Goal: Task Accomplishment & Management: Manage account settings

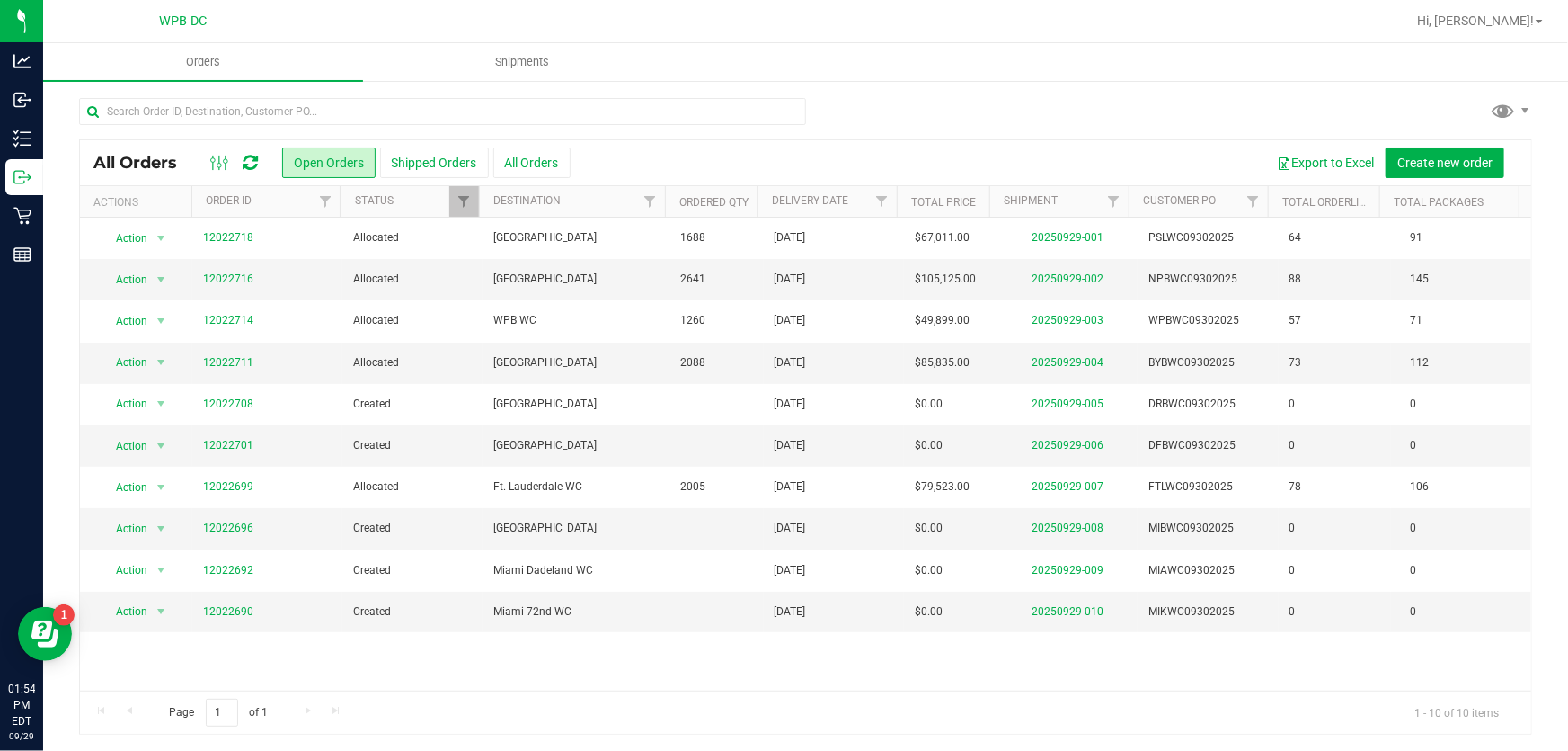
click at [248, 159] on icon at bounding box center [251, 162] width 16 height 18
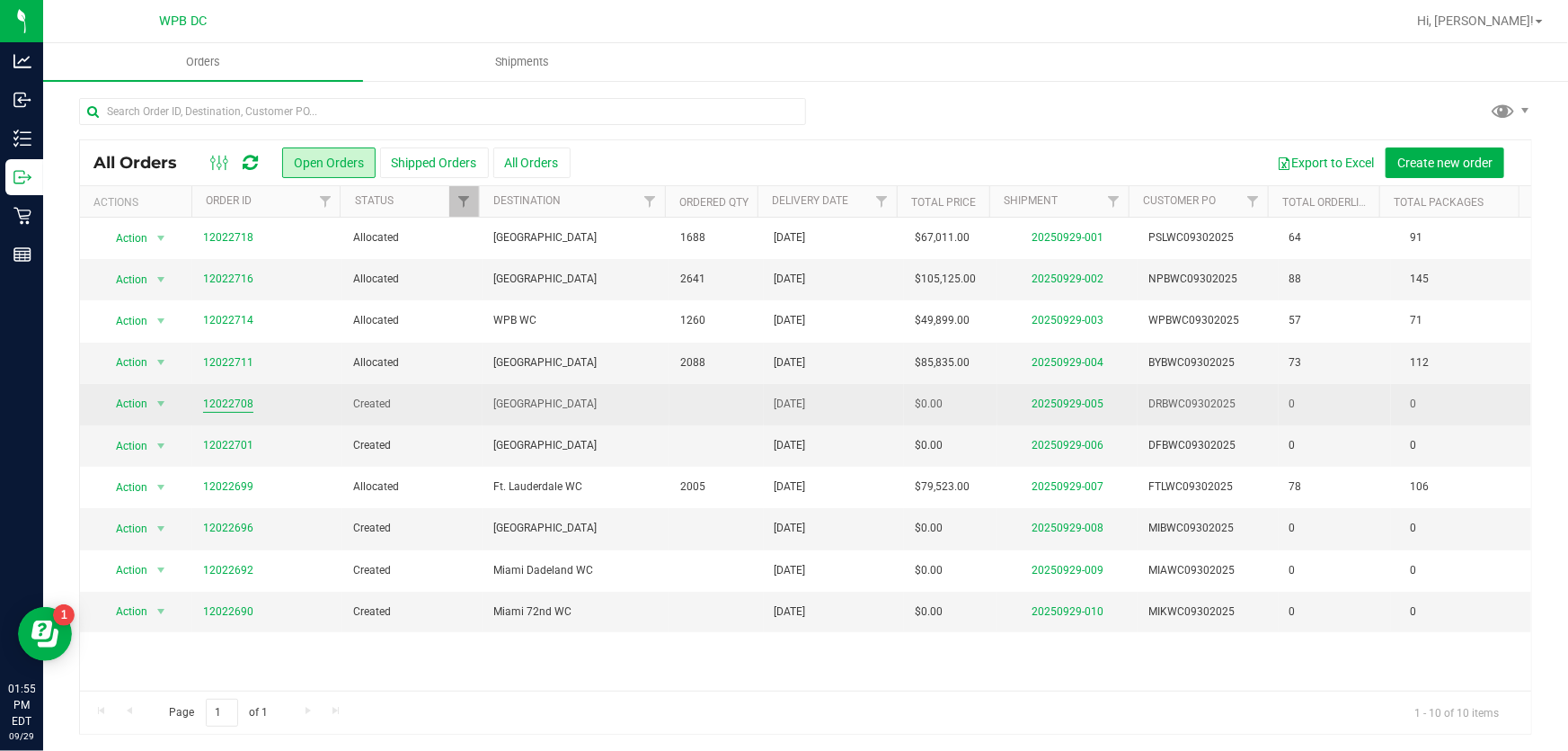
click at [230, 400] on link "12022708" at bounding box center [227, 404] width 50 height 17
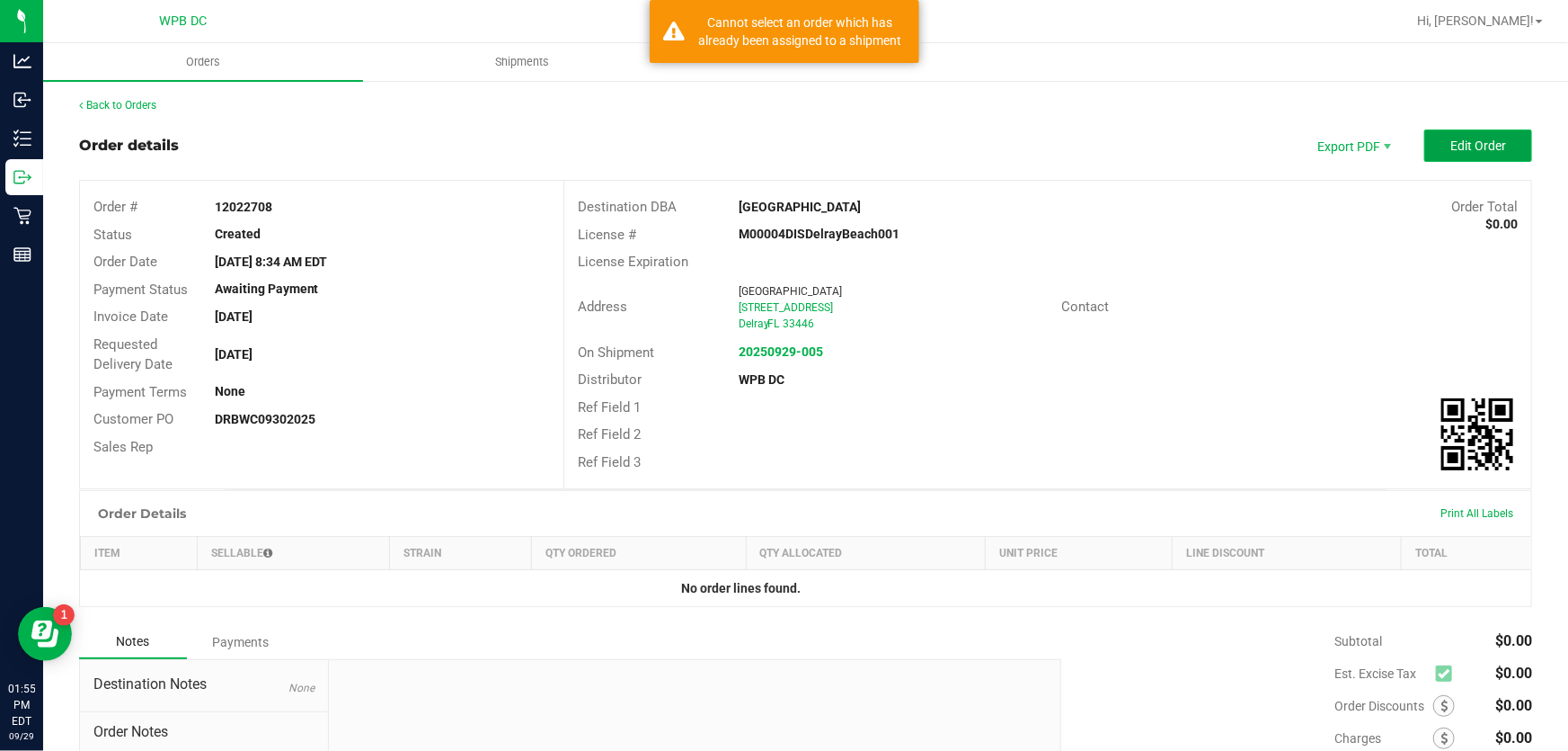
click at [1453, 151] on span "Edit Order" at bounding box center [1478, 146] width 56 height 15
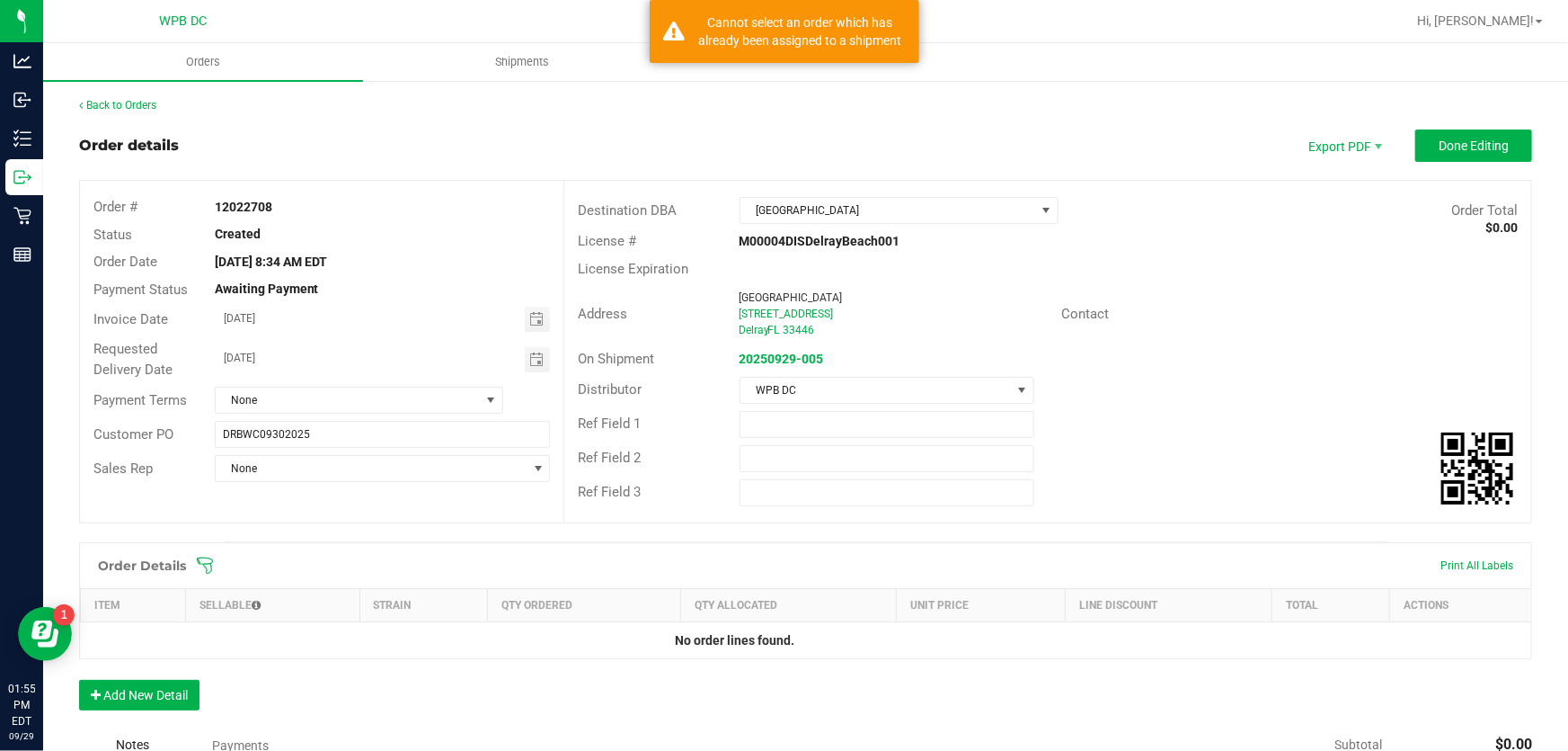
click at [202, 558] on icon at bounding box center [205, 565] width 18 height 18
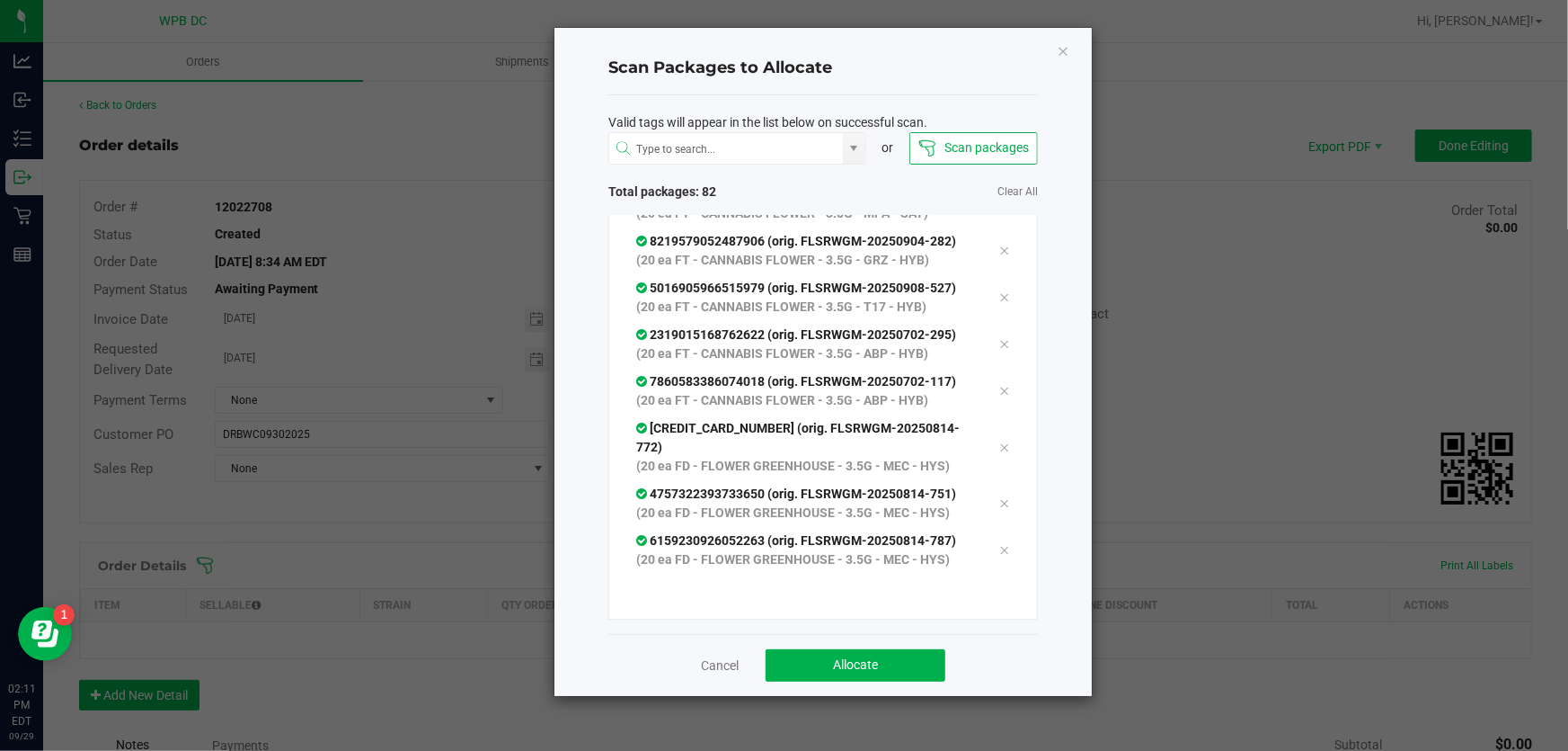
scroll to position [4515, 0]
click at [810, 674] on button "Allocate" at bounding box center [855, 664] width 180 height 32
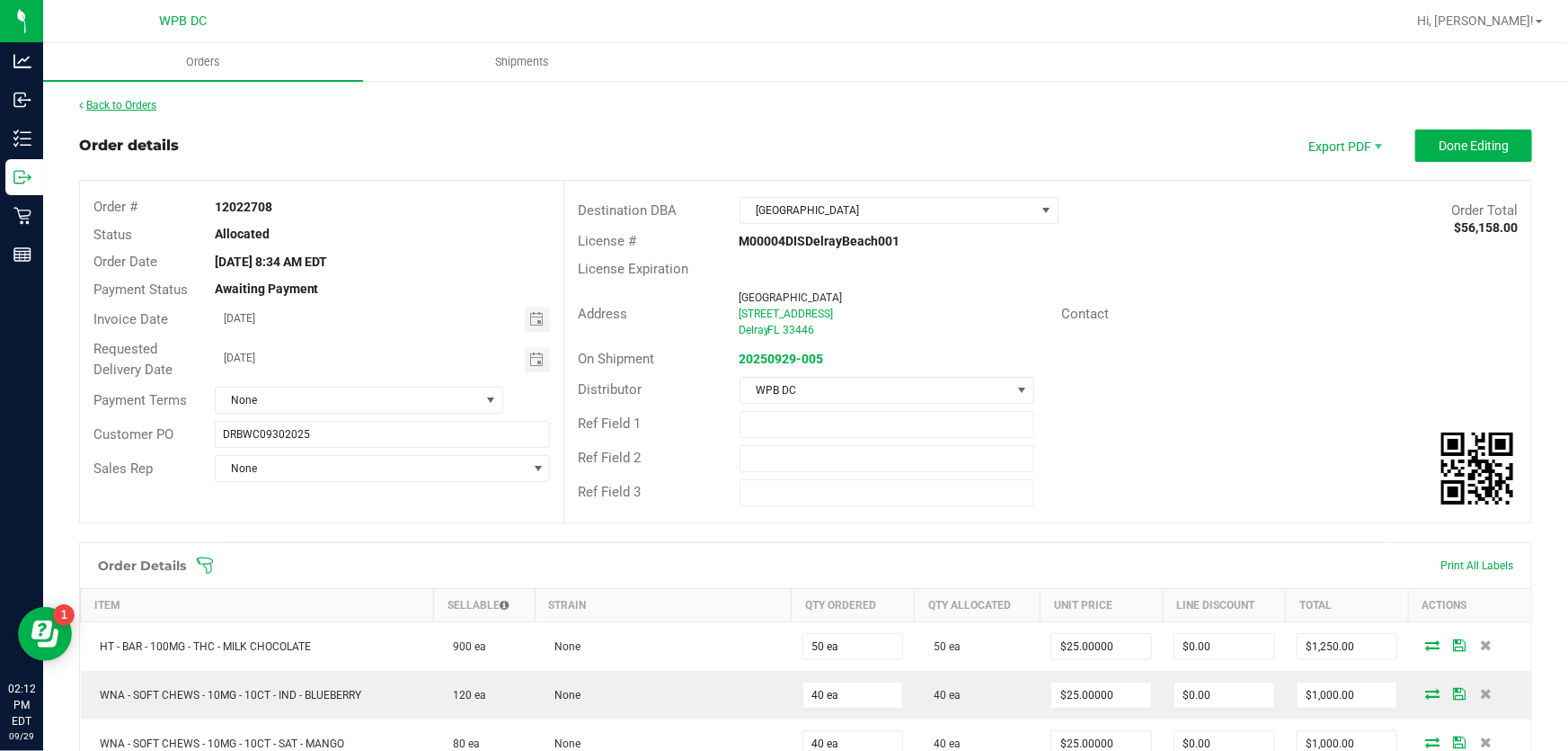
click at [151, 102] on link "Back to Orders" at bounding box center [117, 104] width 78 height 13
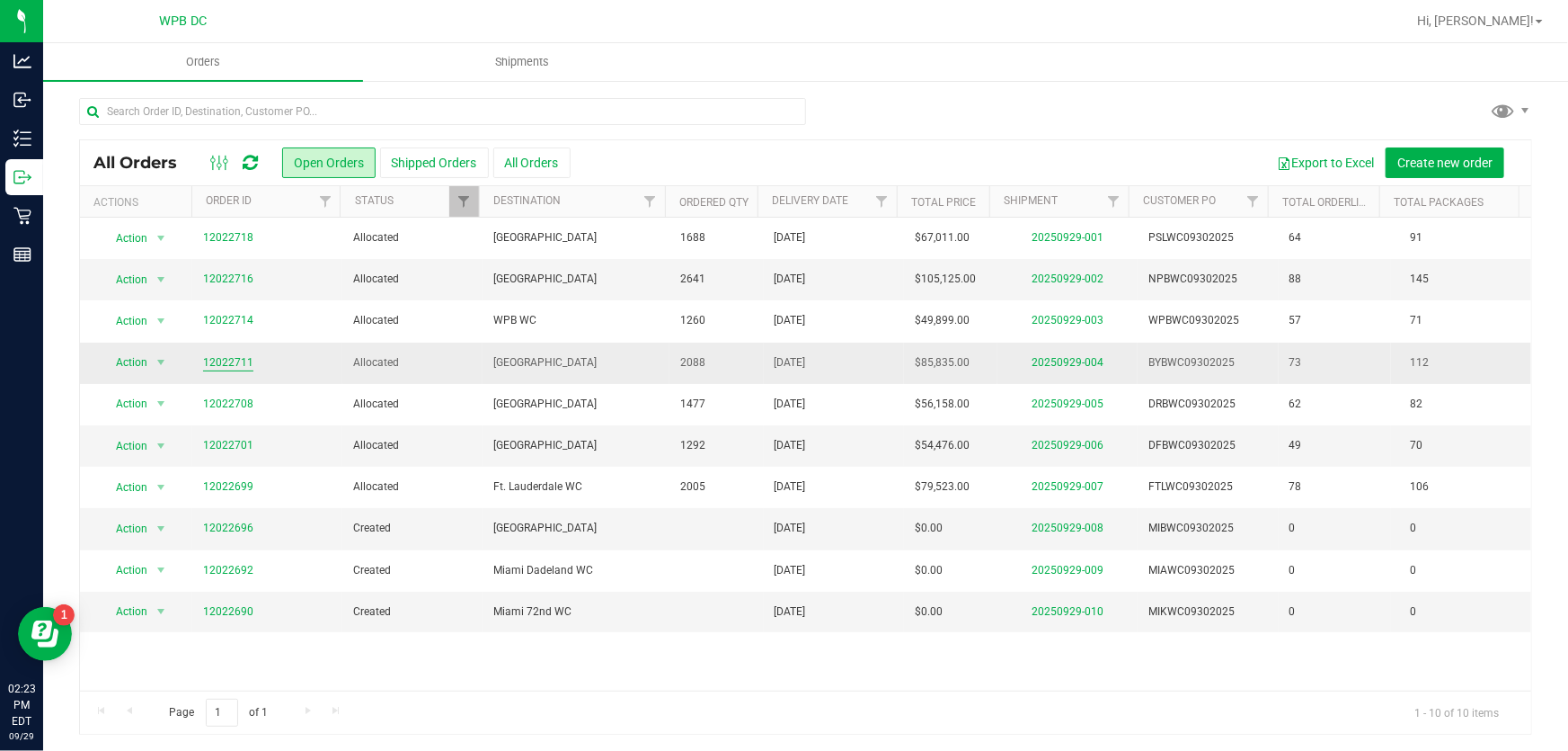
click at [247, 360] on link "12022711" at bounding box center [227, 362] width 50 height 17
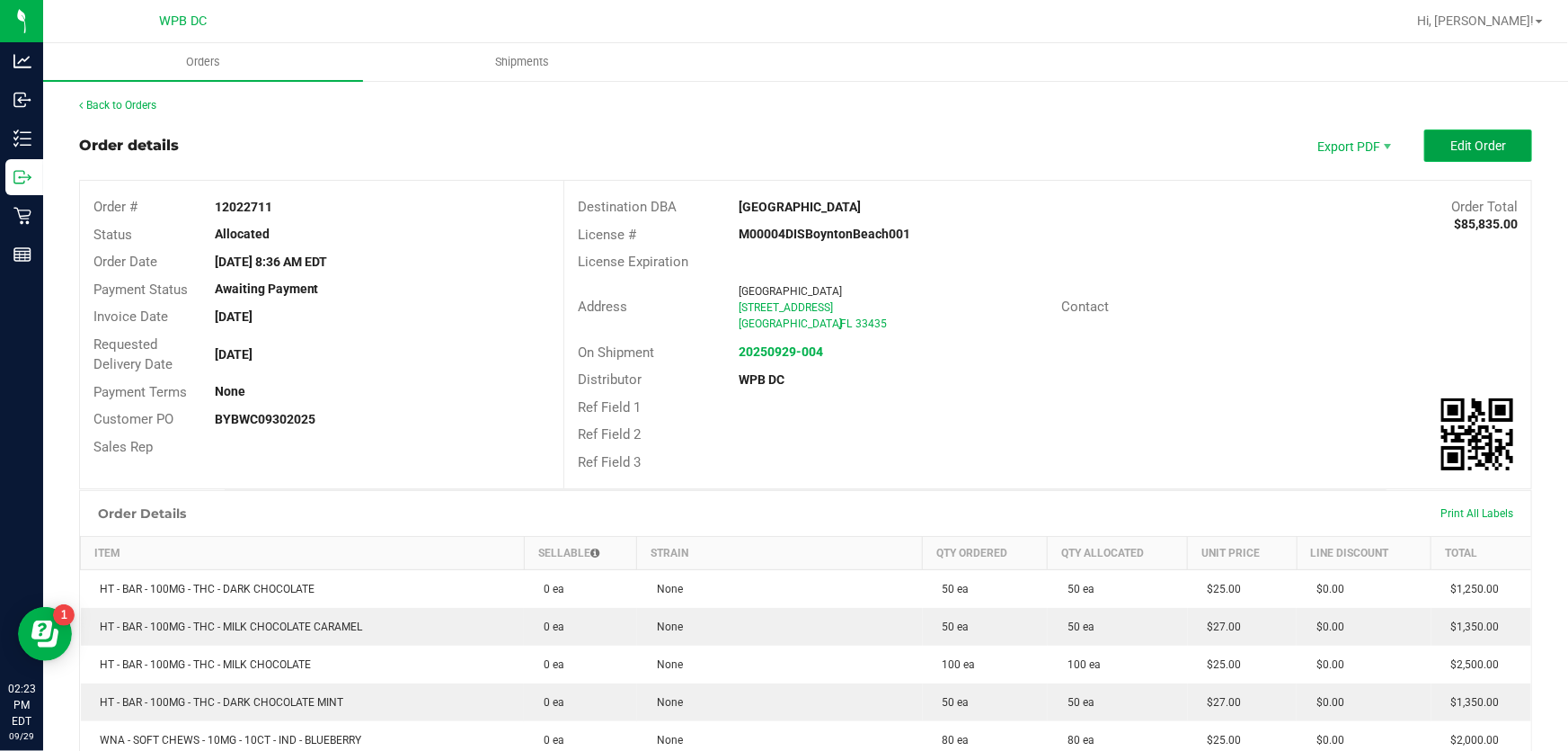
click at [1424, 138] on button "Edit Order" at bounding box center [1478, 146] width 108 height 32
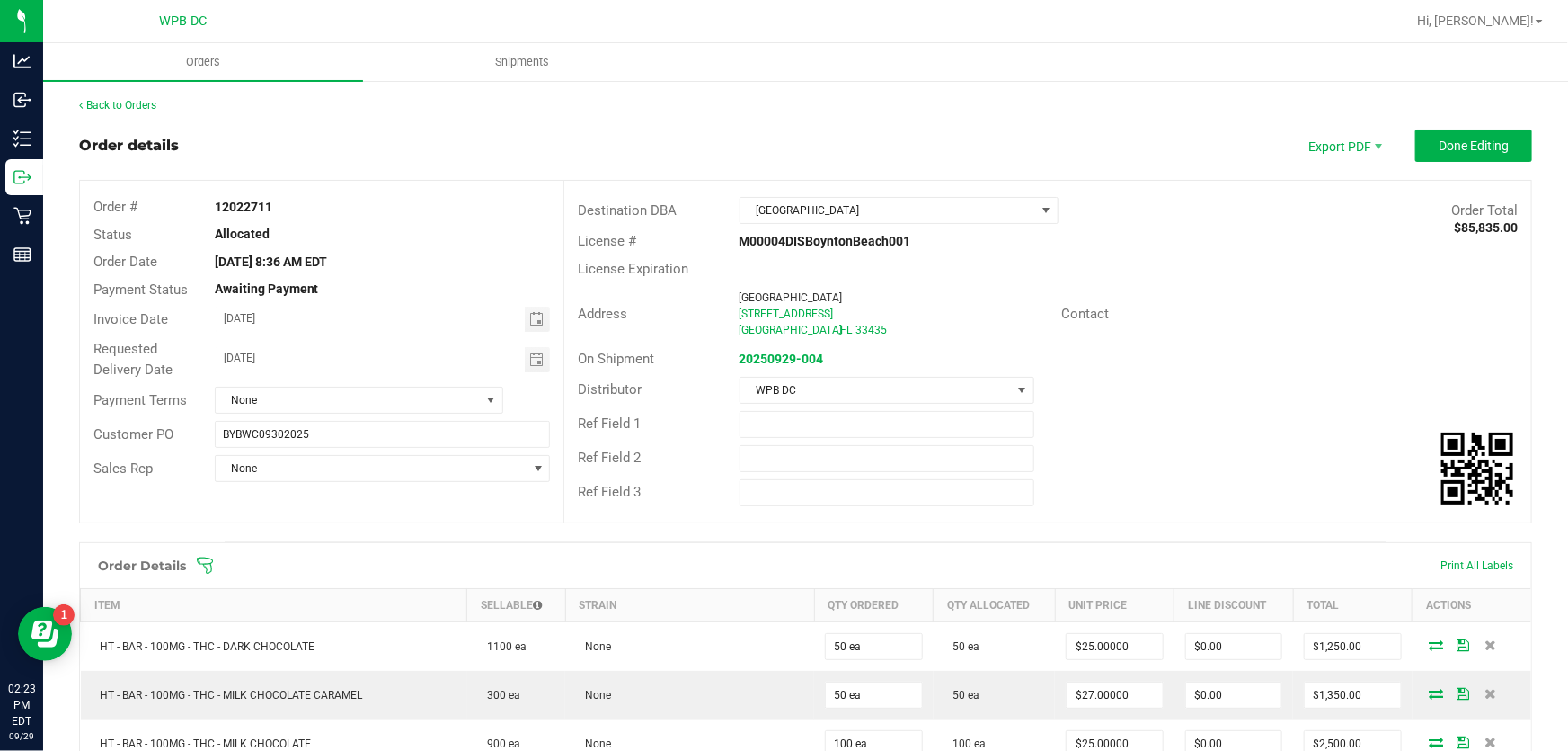
click at [203, 556] on icon at bounding box center [205, 565] width 18 height 18
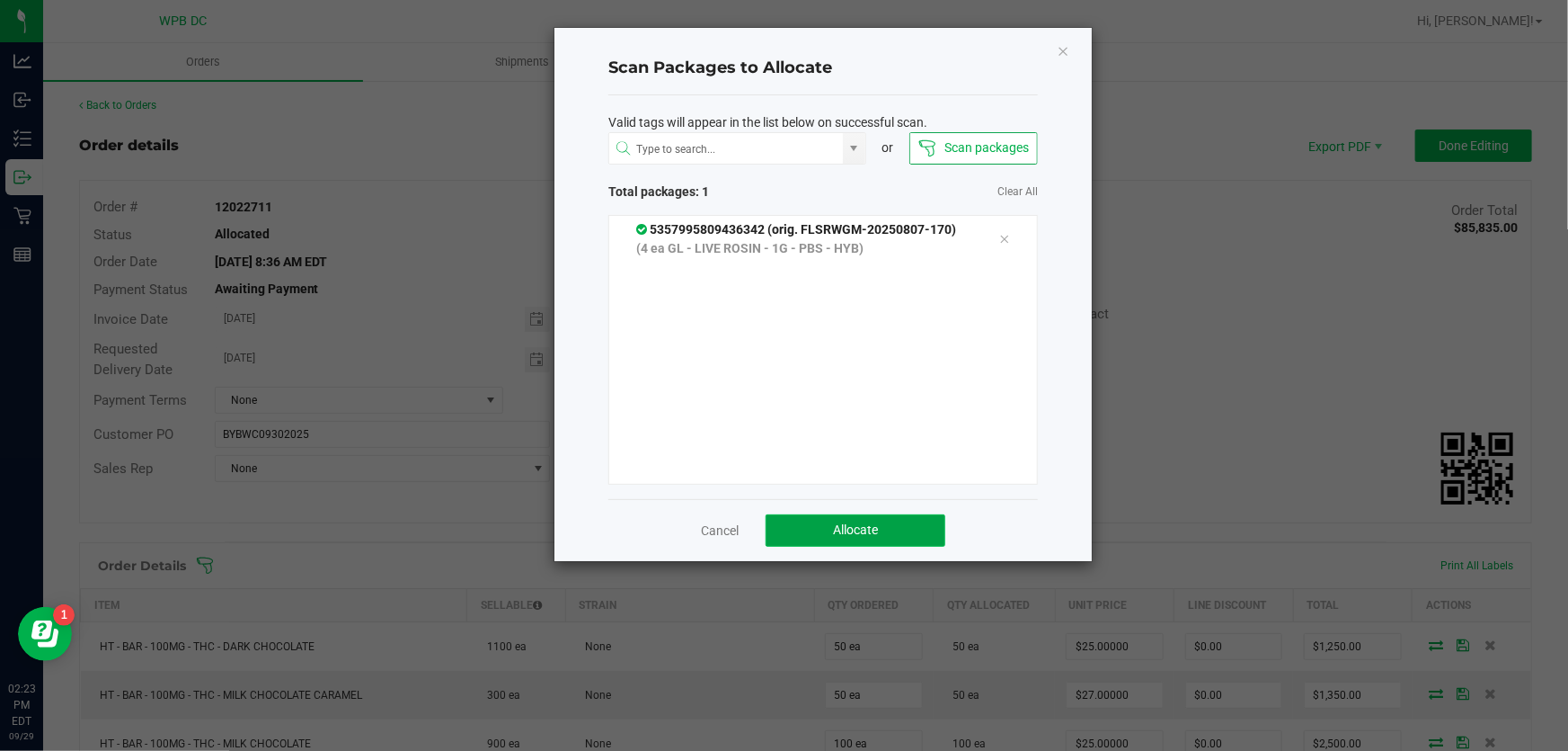
click at [853, 533] on span "Allocate" at bounding box center [856, 530] width 45 height 15
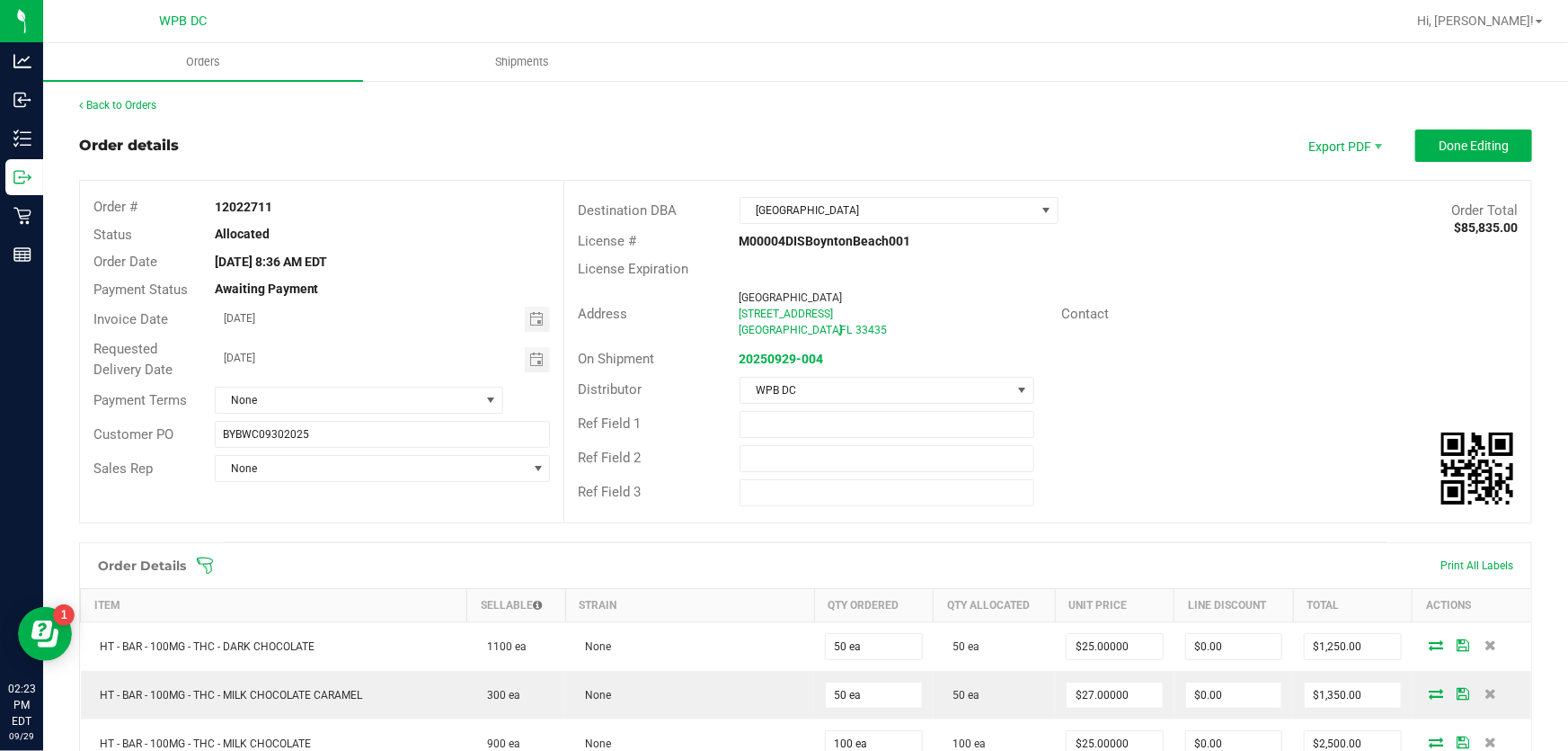
click at [152, 107] on link "Back to Orders" at bounding box center [117, 104] width 78 height 13
